Goal: Information Seeking & Learning: Learn about a topic

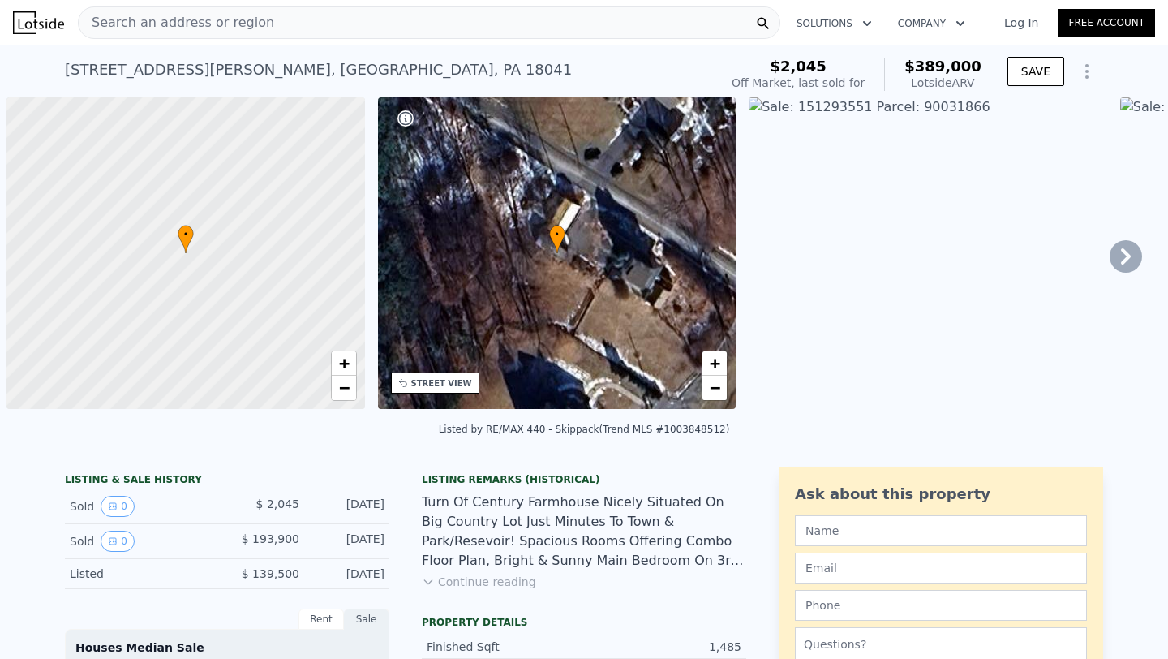
scroll to position [0, 6]
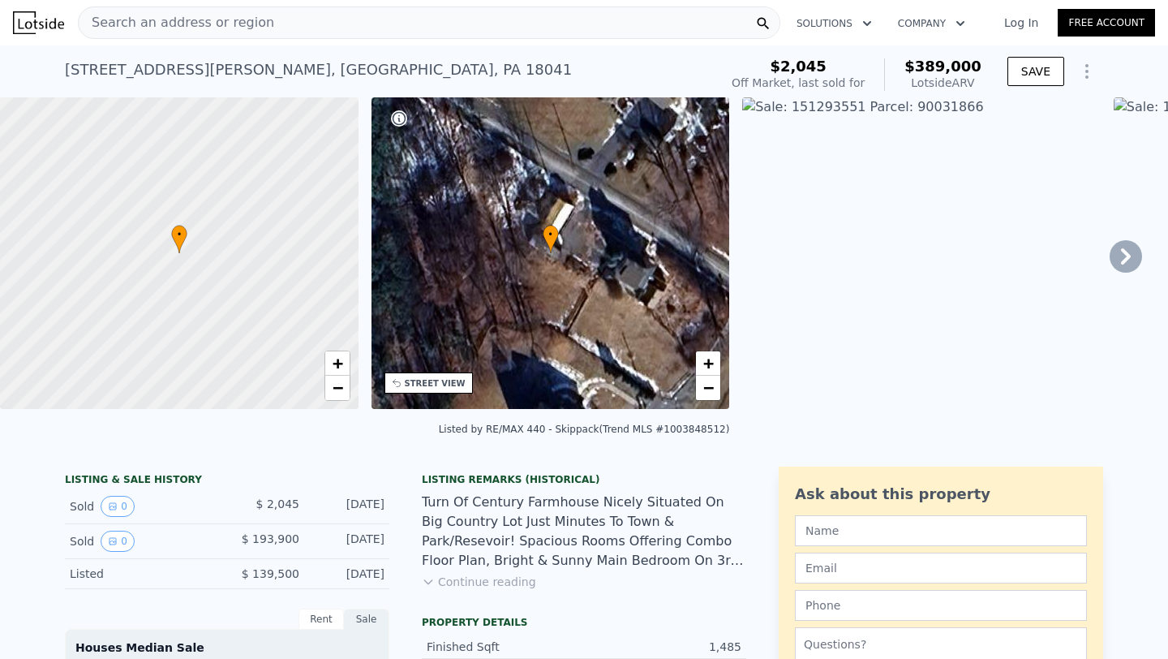
click at [152, 16] on span "Search an address or region" at bounding box center [177, 22] width 196 height 19
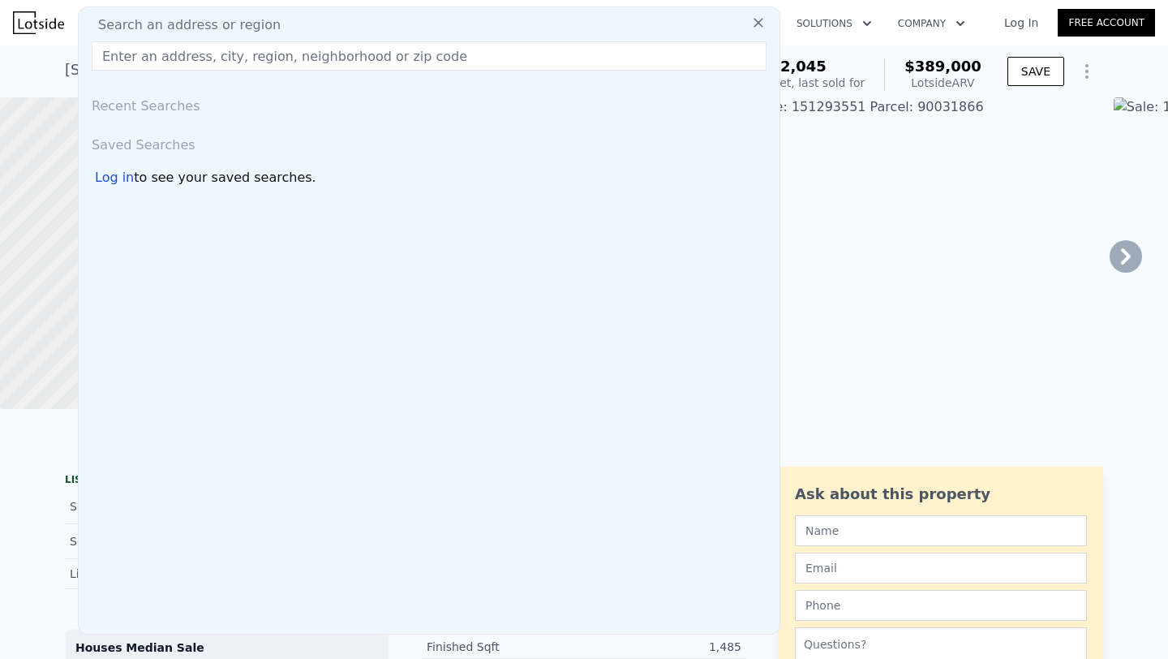
paste input "[STREET_ADDRESS]"
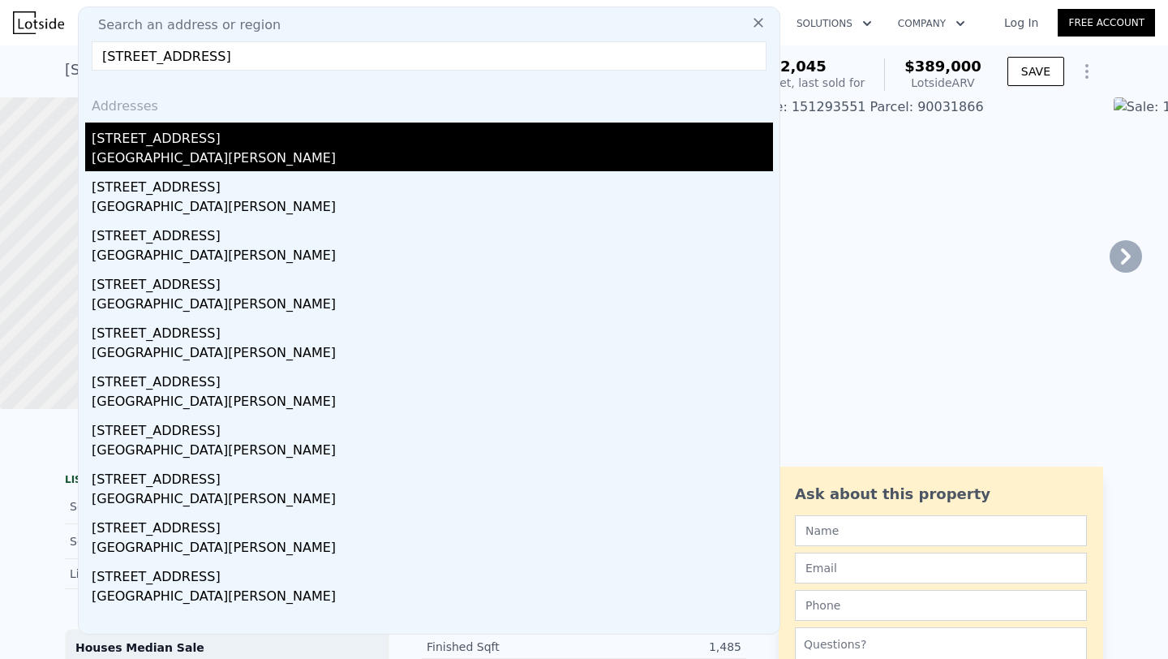
type input "[STREET_ADDRESS]"
click at [124, 149] on div "[GEOGRAPHIC_DATA][PERSON_NAME]" at bounding box center [433, 159] width 682 height 23
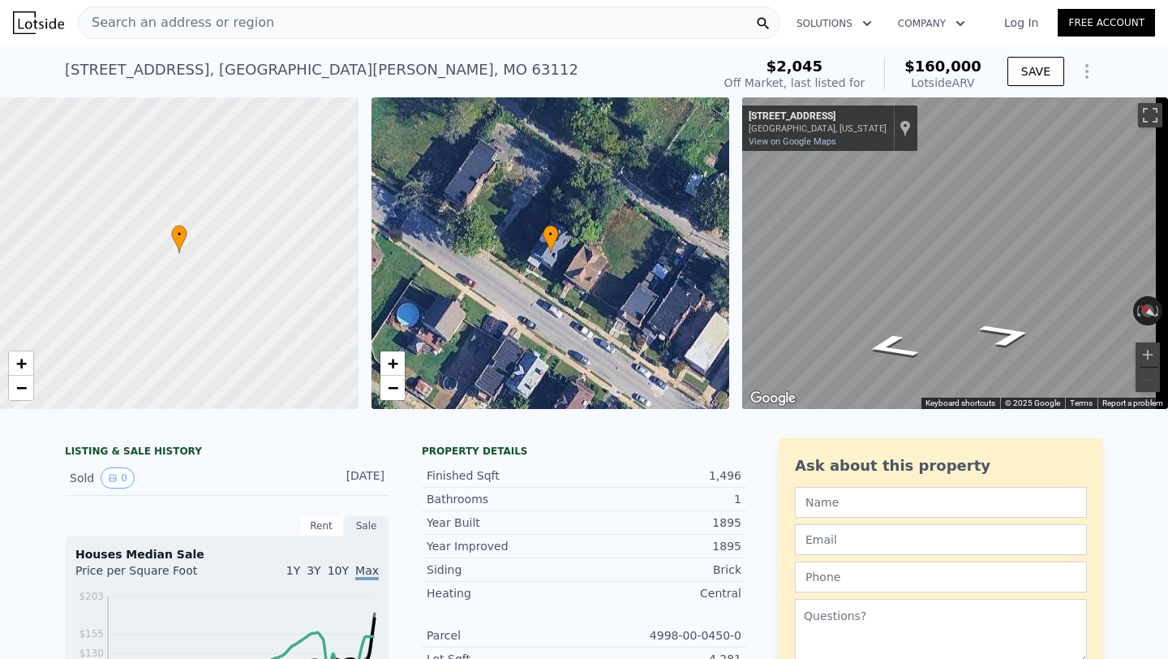
click at [626, 244] on div "• + − • + − ← Move left → Move right ↑ Move up ↓ Move down + Zoom in - Zoom out…" at bounding box center [584, 253] width 1168 height 312
click at [709, 282] on div "• + − • + − ← Move left → Move right ↑ Move up ↓ Move down + Zoom in - Zoom out…" at bounding box center [584, 253] width 1168 height 312
click at [209, 19] on span "Search an address or region" at bounding box center [177, 22] width 196 height 19
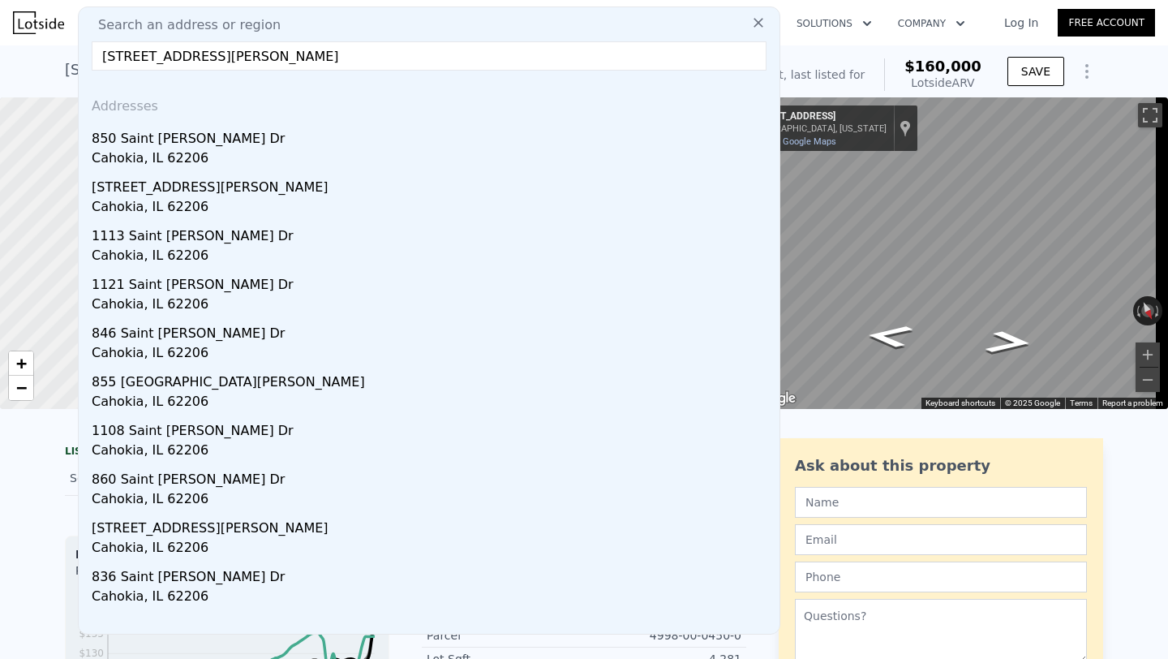
type input "[STREET_ADDRESS][PERSON_NAME]"
click at [232, 153] on div "Cahokia, IL 62206" at bounding box center [433, 159] width 682 height 23
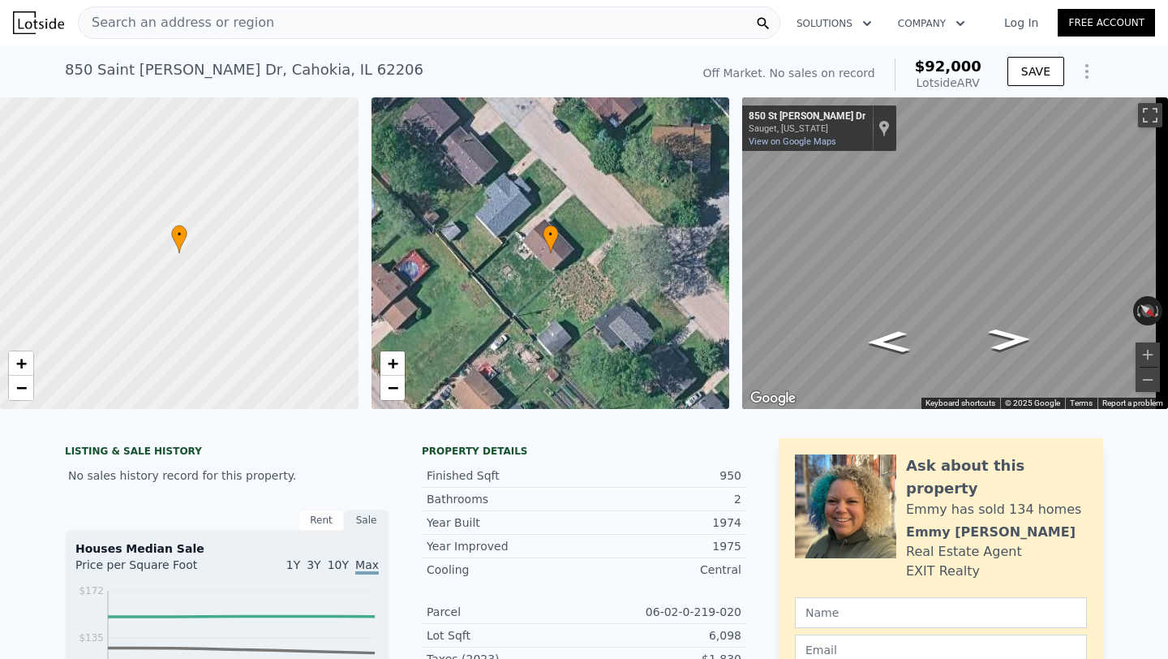
click at [135, 23] on span "Search an address or region" at bounding box center [177, 22] width 196 height 19
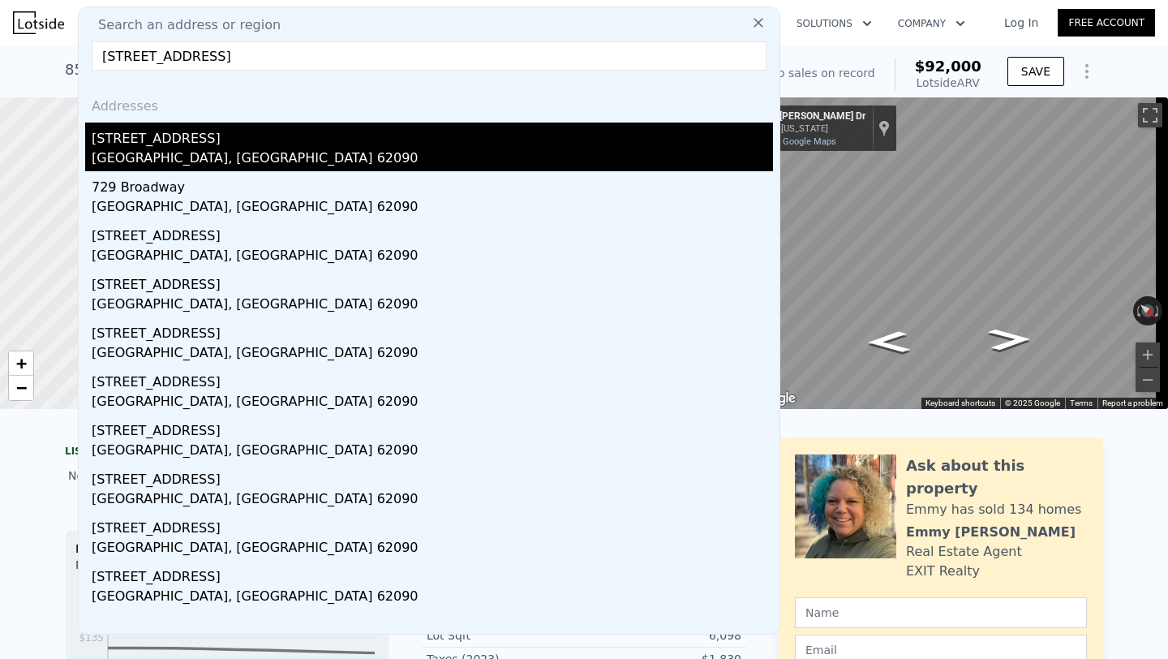
type input "[STREET_ADDRESS]"
click at [163, 146] on div "[STREET_ADDRESS]" at bounding box center [433, 136] width 682 height 26
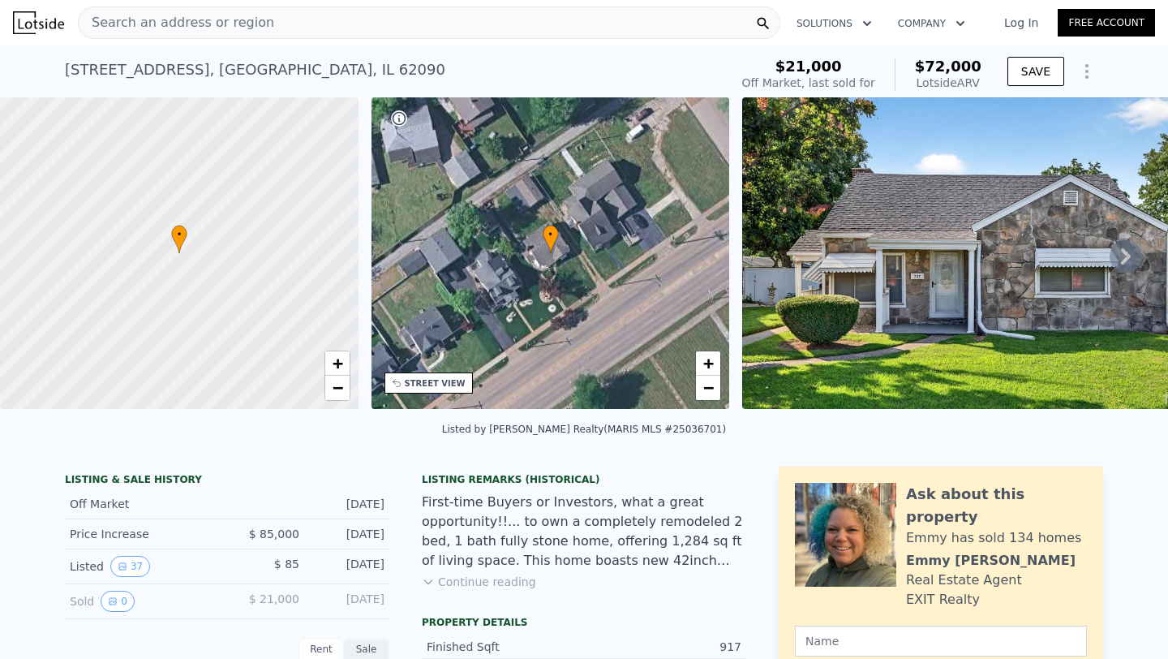
click at [170, 24] on span "Search an address or region" at bounding box center [177, 22] width 196 height 19
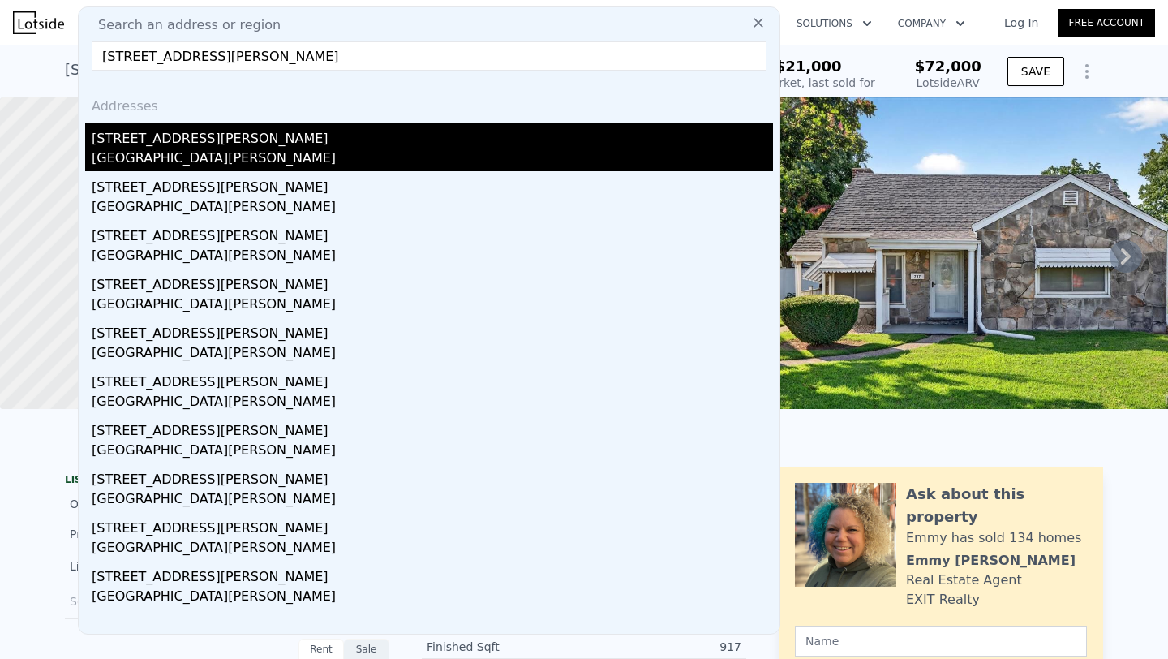
type input "[STREET_ADDRESS][PERSON_NAME]"
click at [185, 132] on div "[STREET_ADDRESS][PERSON_NAME]" at bounding box center [433, 136] width 682 height 26
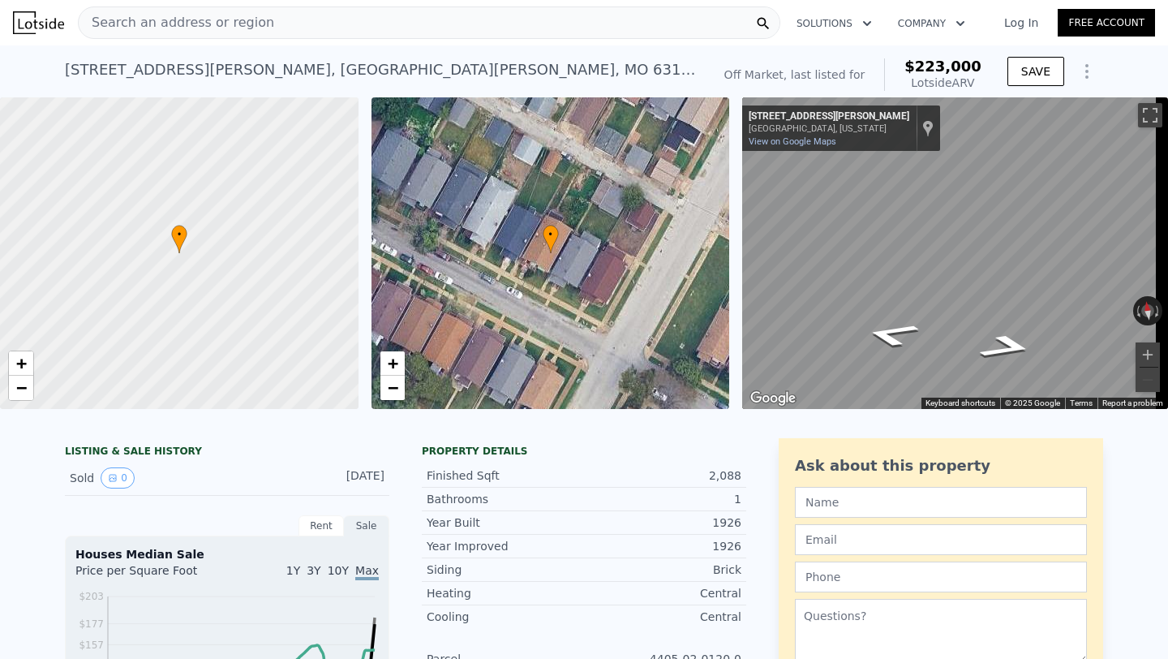
click at [213, 29] on span "Search an address or region" at bounding box center [177, 22] width 196 height 19
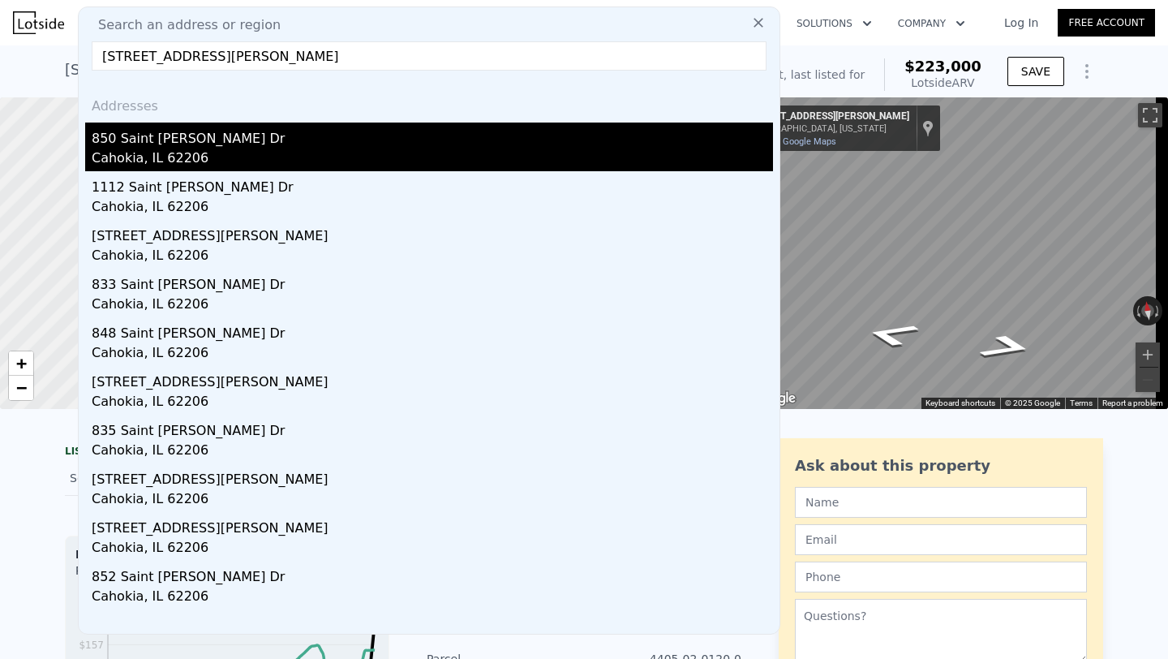
type input "[STREET_ADDRESS][PERSON_NAME]"
click at [236, 141] on div "850 Saint [PERSON_NAME] Dr" at bounding box center [433, 136] width 682 height 26
type input "3"
type input "4"
type input "1"
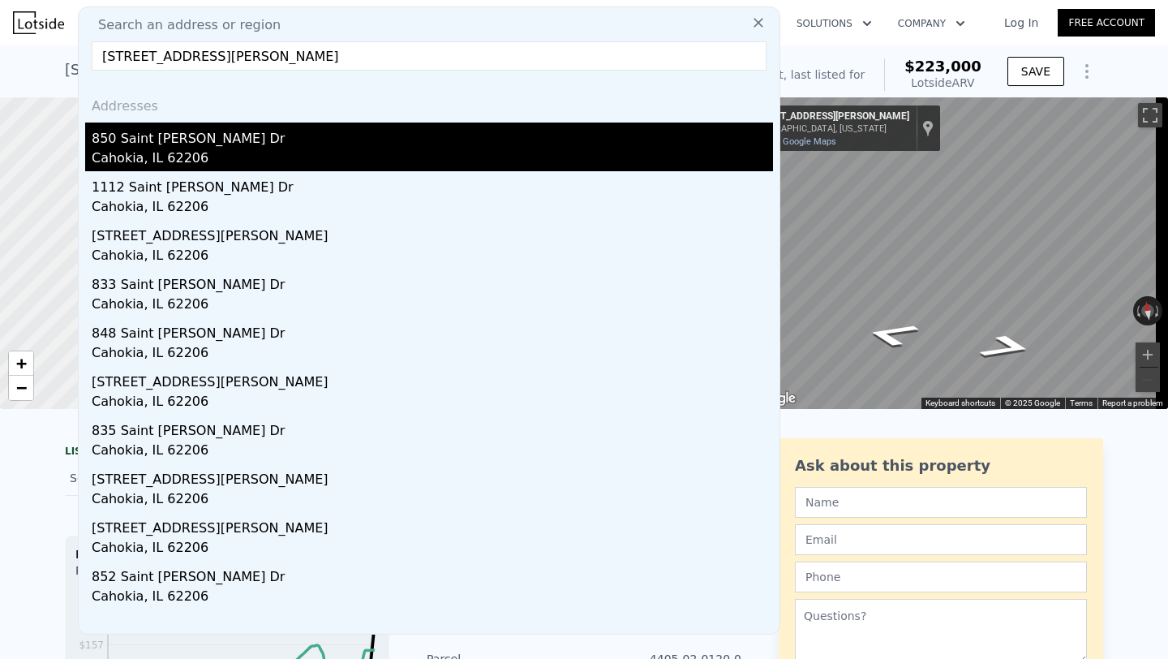
type input "2"
type input "864"
type input "1284"
type input "5662.8"
type input "7405.200000000001"
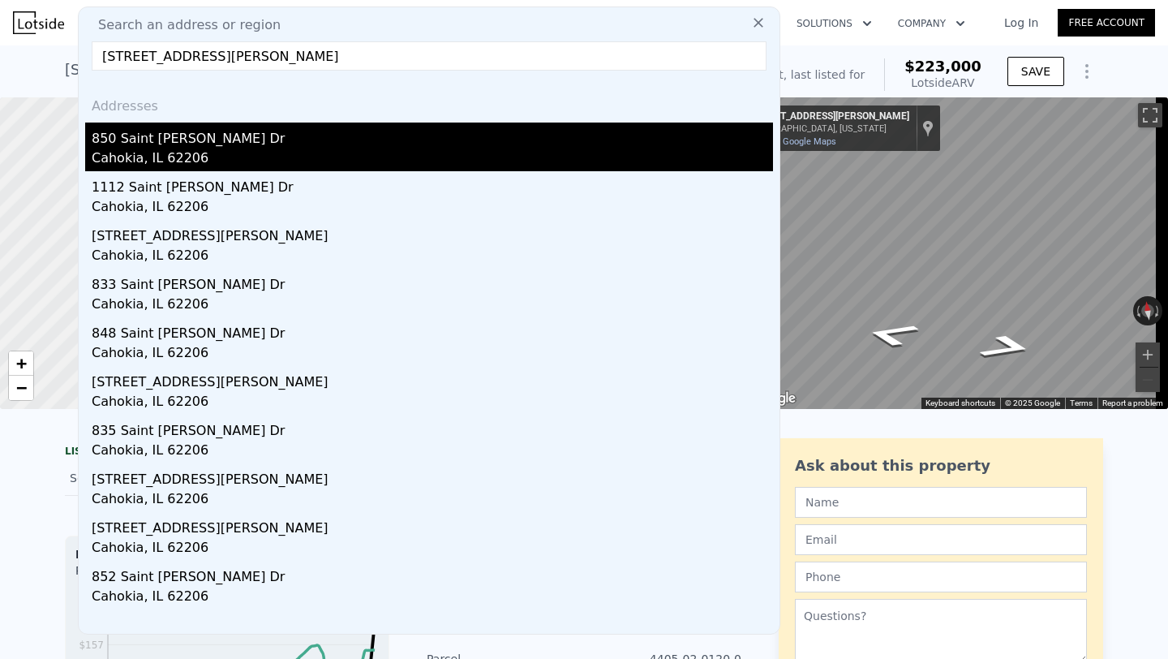
type input "$ 92,000"
type input "$ 30,002"
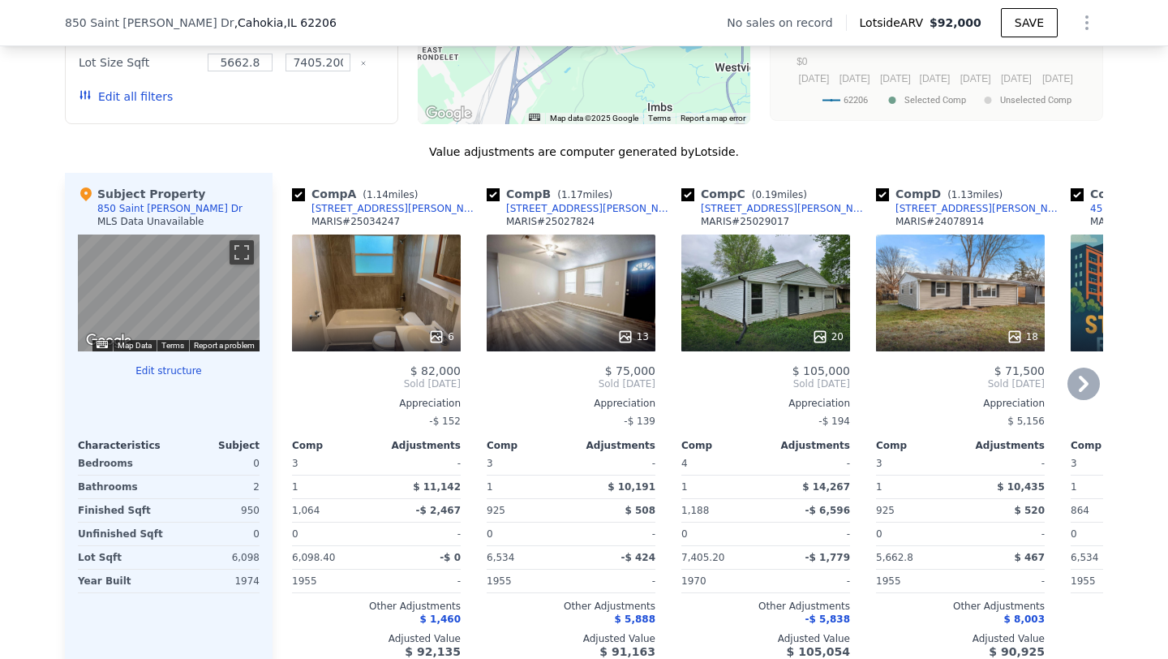
scroll to position [1447, 0]
